Goal: Task Accomplishment & Management: Use online tool/utility

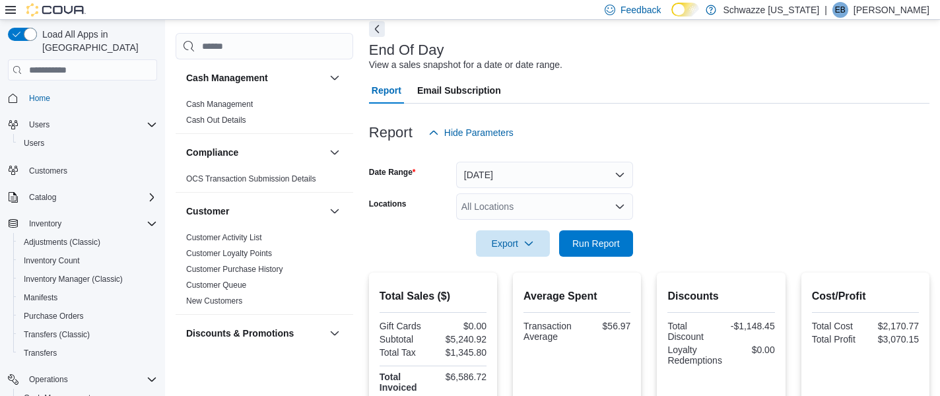
scroll to position [150, 0]
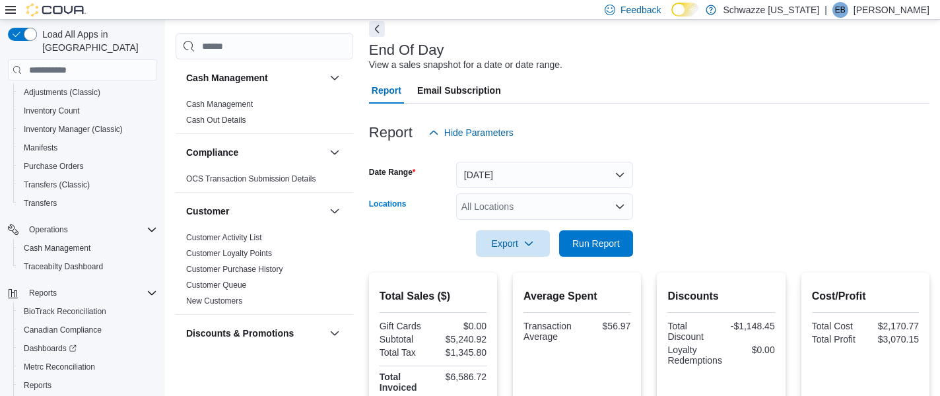
click at [585, 207] on div "All Locations" at bounding box center [544, 206] width 177 height 26
type input "**"
click at [585, 234] on div "SB - DU (Dispensary)" at bounding box center [544, 228] width 161 height 13
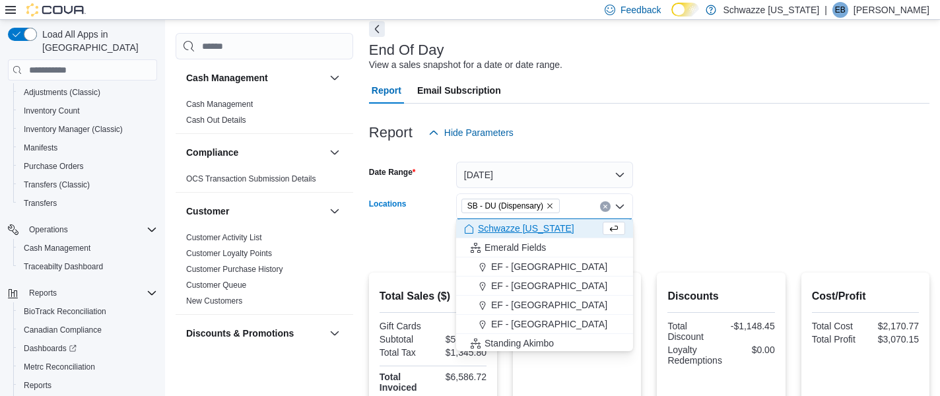
click at [675, 222] on div at bounding box center [649, 225] width 560 height 11
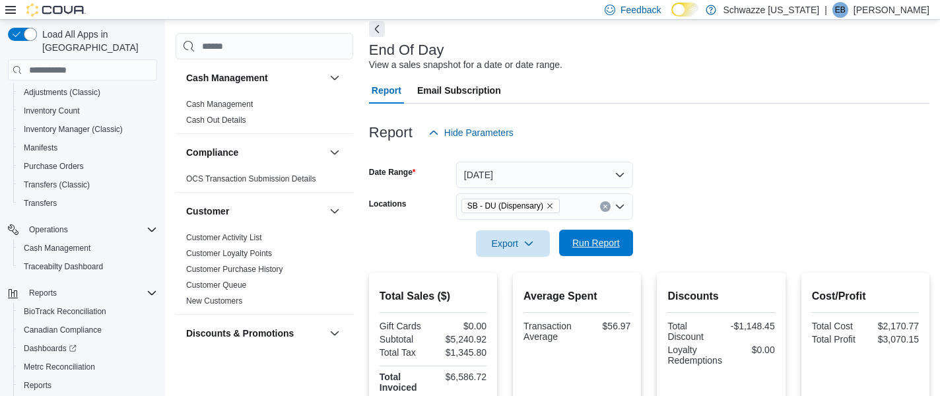
click at [608, 236] on span "Run Report" at bounding box center [596, 242] width 48 height 13
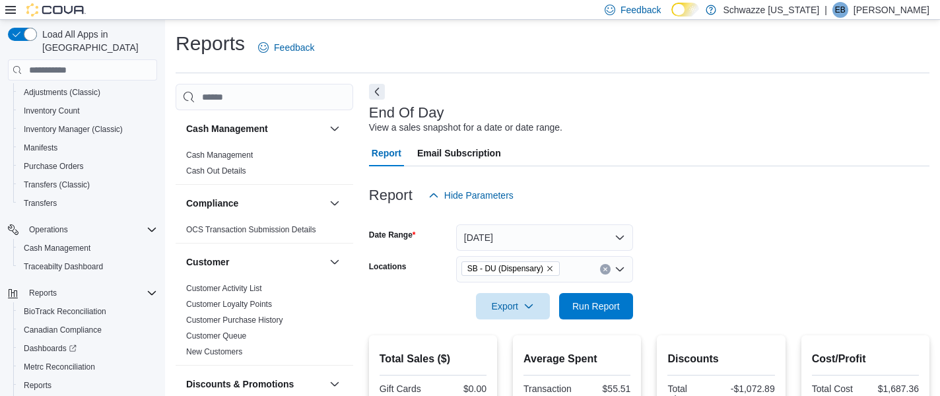
click at [75, 6] on img at bounding box center [55, 9] width 59 height 13
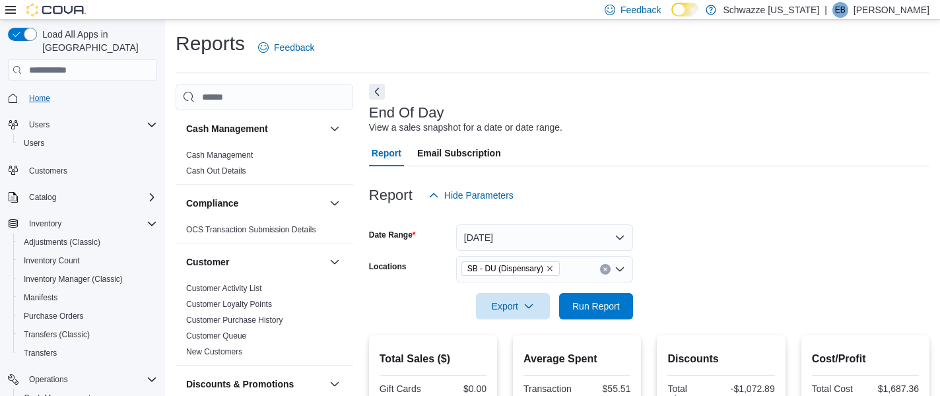
click at [45, 93] on span "Home" at bounding box center [39, 98] width 21 height 11
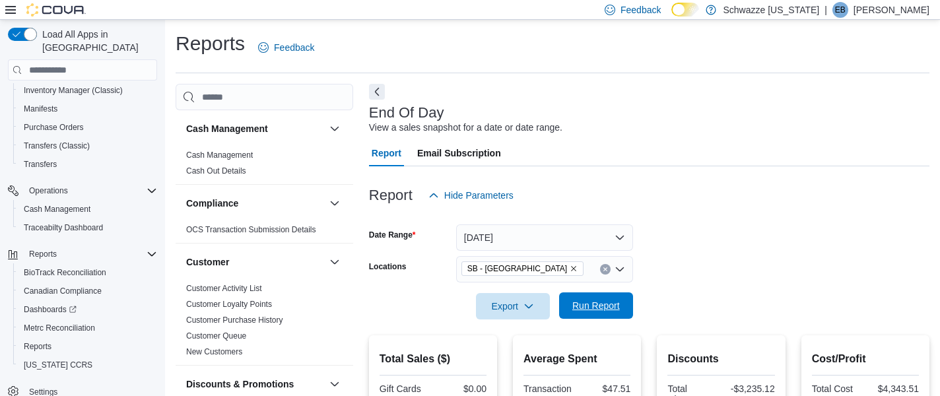
click at [581, 317] on span "Run Report" at bounding box center [596, 305] width 58 height 26
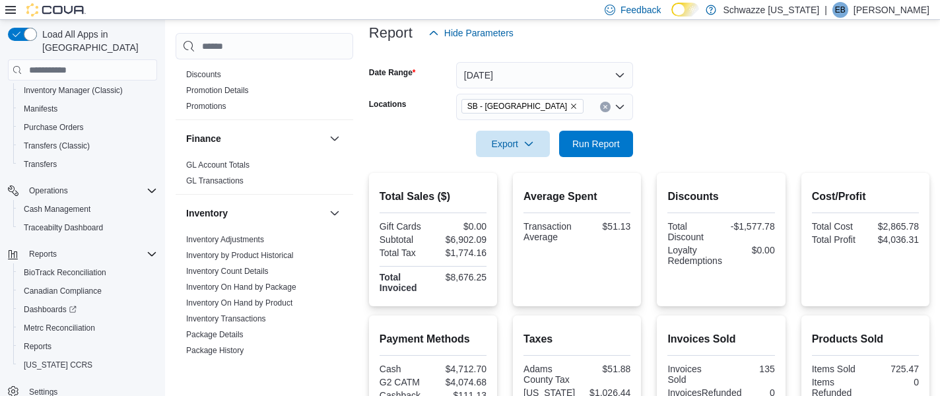
scroll to position [166, 0]
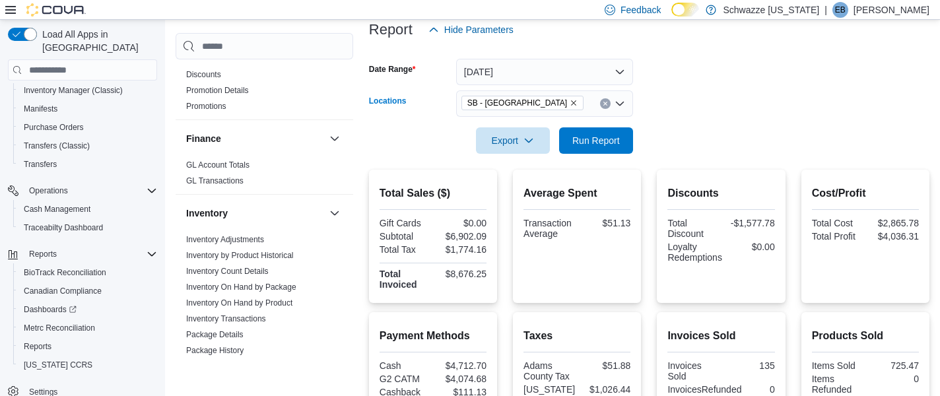
click at [570, 99] on icon "Remove SB - Federal Heights from selection in this group" at bounding box center [574, 103] width 8 height 8
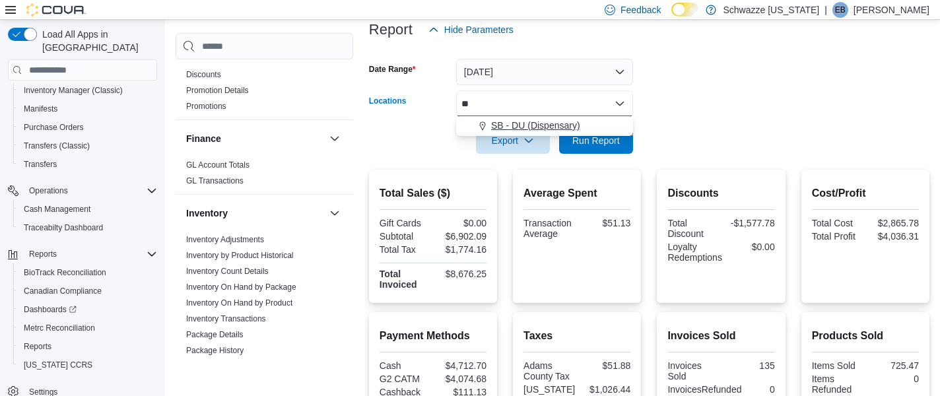
type input "**"
click at [562, 122] on span "SB - DU (Dispensary)" at bounding box center [535, 125] width 89 height 13
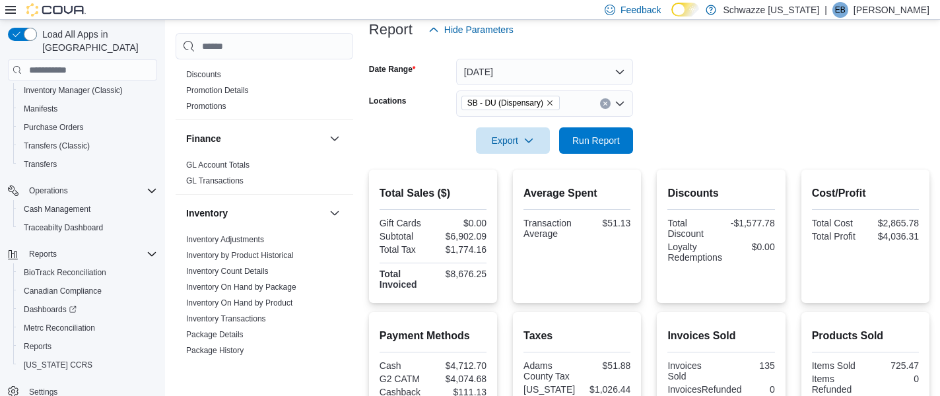
click at [700, 135] on form "Date Range Today Locations SB - DU (Dispensary) Export Run Report" at bounding box center [649, 98] width 560 height 111
click at [623, 139] on span "Run Report" at bounding box center [596, 140] width 58 height 26
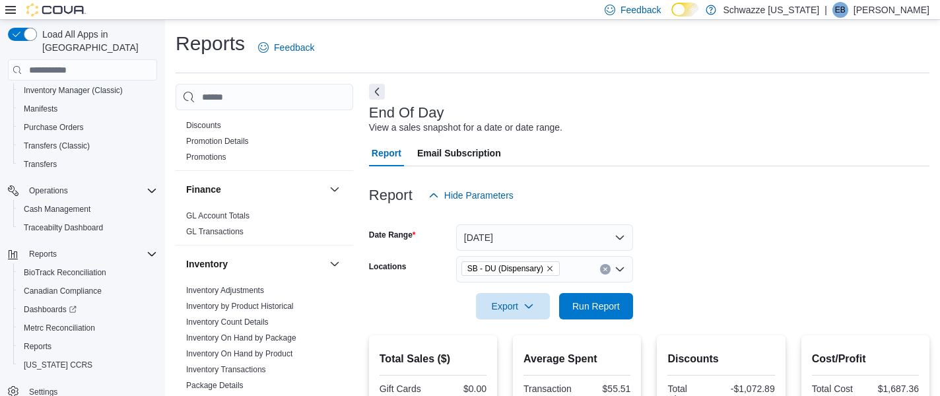
click at [784, 51] on div "Reports Feedback" at bounding box center [553, 47] width 754 height 34
click at [592, 317] on span "Run Report" at bounding box center [596, 305] width 58 height 26
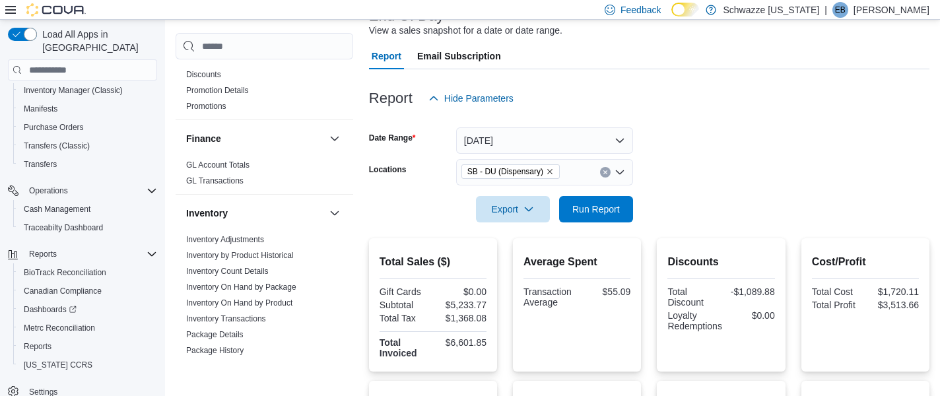
scroll to position [100, 0]
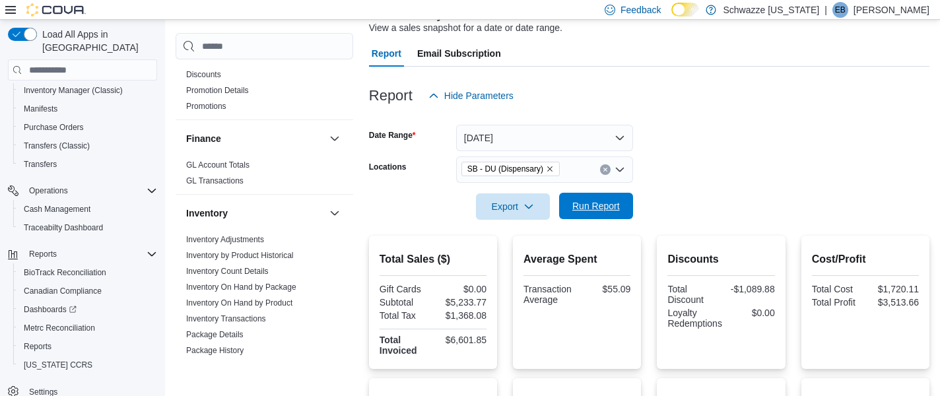
click at [603, 207] on span "Run Report" at bounding box center [596, 205] width 48 height 13
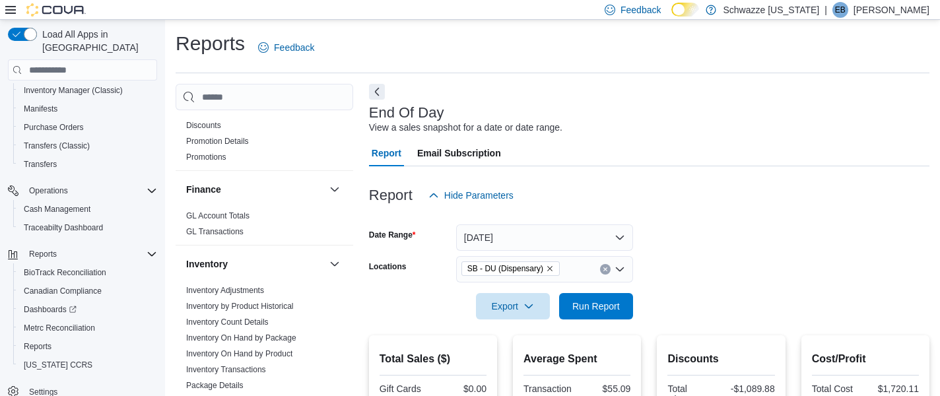
scroll to position [0, 0]
click at [697, 151] on div "Report Email Subscription" at bounding box center [649, 153] width 560 height 26
